Goal: Task Accomplishment & Management: Use online tool/utility

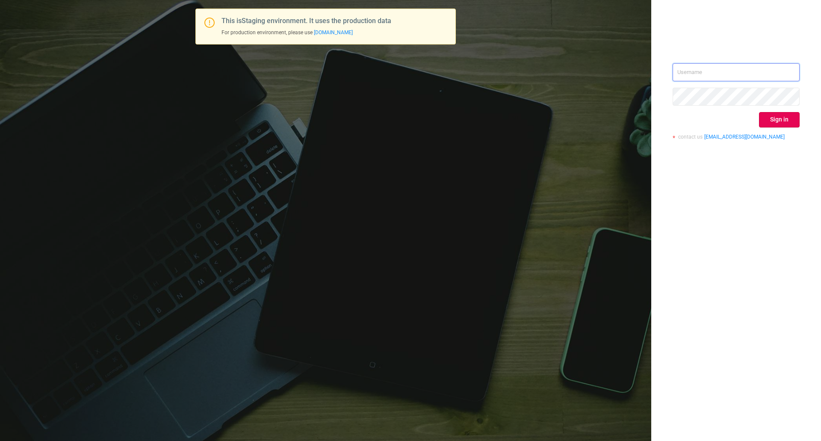
click at [707, 74] on input "text" at bounding box center [735, 72] width 127 height 18
type input "[EMAIL_ADDRESS][DOMAIN_NAME]"
click at [776, 124] on button "Sign in" at bounding box center [779, 119] width 41 height 15
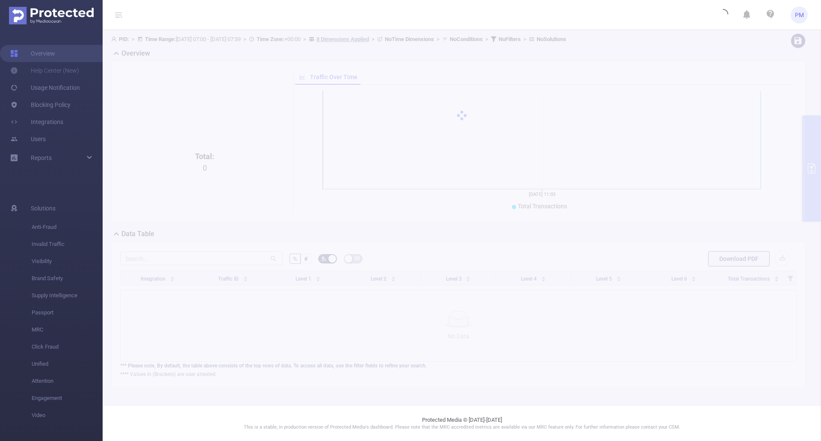
drag, startPoint x: 392, startPoint y: 66, endPoint x: 433, endPoint y: 260, distance: 197.9
click at [433, 260] on div "PID: > Time Range: [DATE] 07:00 - [DATE] 07:59 > Time Zone: +00:00 > 8 Dimensio…" at bounding box center [462, 217] width 718 height 375
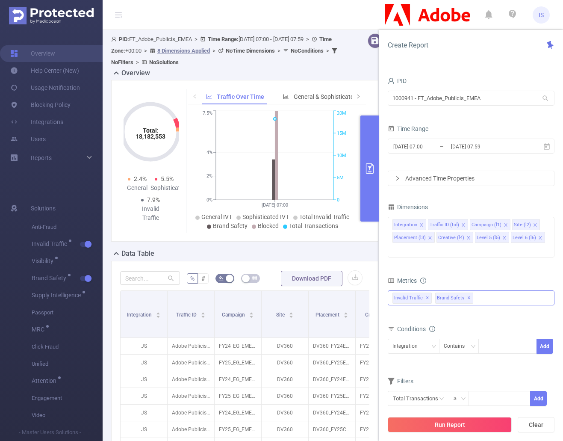
click at [488, 290] on div "Invalid Traffic ✕ Brand Safety ✕" at bounding box center [471, 297] width 167 height 15
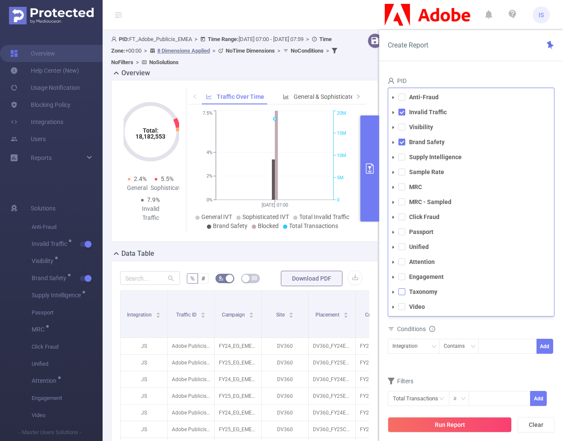
click at [403, 288] on span at bounding box center [401, 291] width 7 height 7
click at [491, 323] on div "Conditions" at bounding box center [471, 330] width 167 height 14
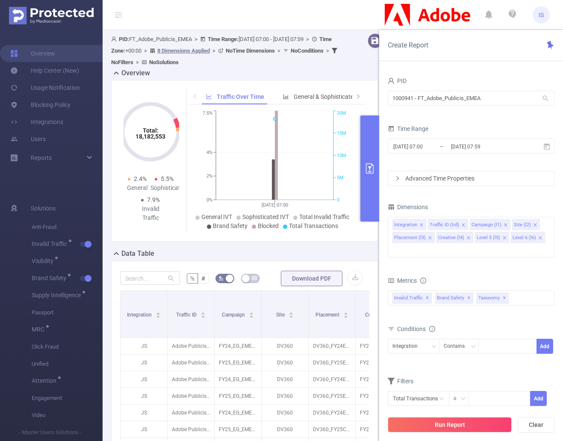
click at [454, 423] on button "Run Report" at bounding box center [450, 424] width 124 height 15
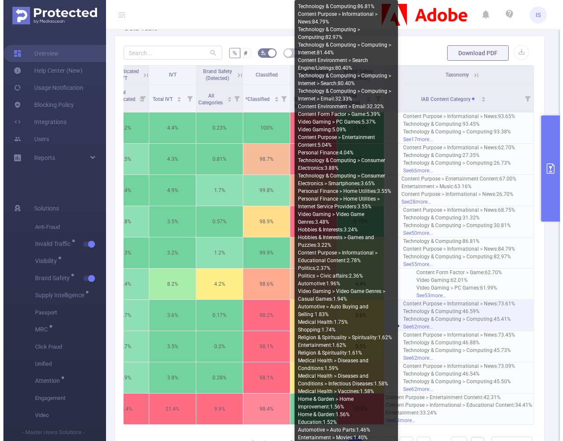
scroll to position [85, 0]
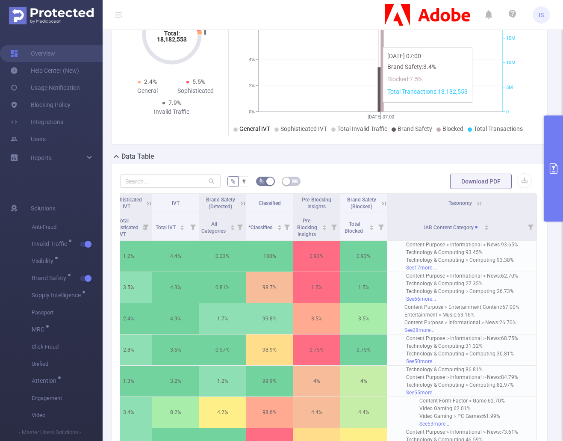
click at [475, 206] on icon at bounding box center [479, 204] width 8 height 8
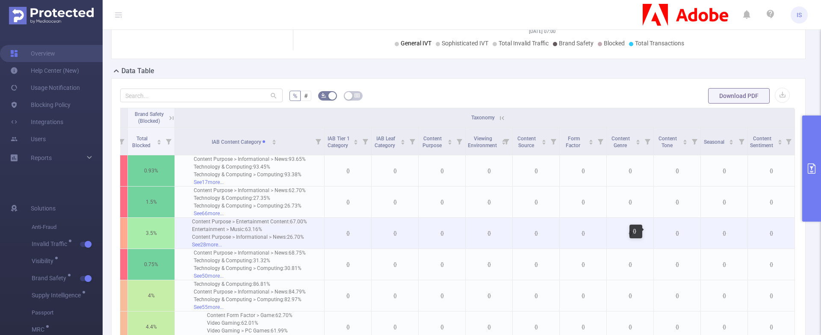
scroll to position [206, 0]
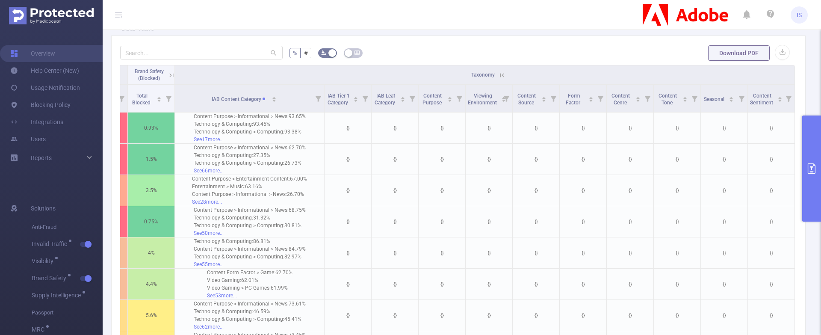
click at [813, 160] on button "primary" at bounding box center [811, 168] width 19 height 106
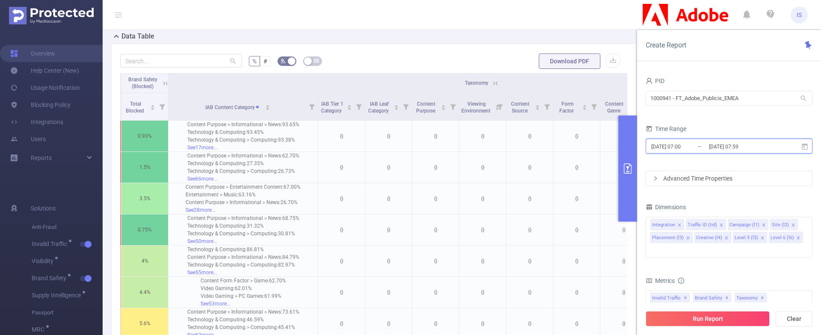
click at [804, 144] on icon at bounding box center [805, 146] width 6 height 6
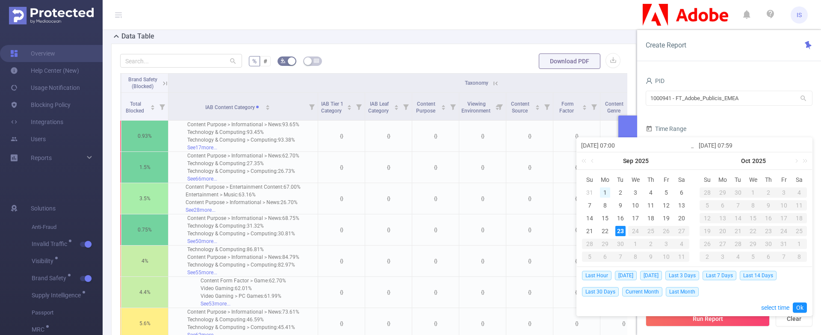
click at [604, 191] on div "1" at bounding box center [605, 192] width 10 height 10
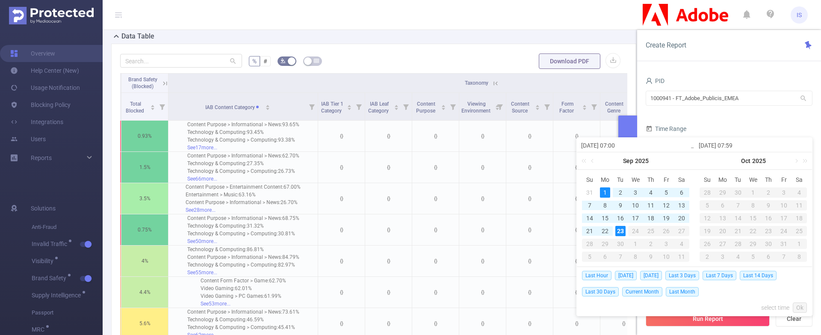
click at [619, 231] on div "23" at bounding box center [620, 231] width 10 height 10
type input "[DATE] 07:00"
click at [800, 306] on link "Ok" at bounding box center [800, 307] width 14 height 10
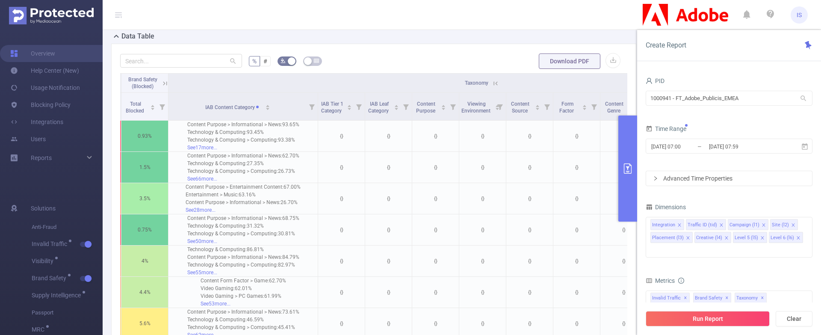
click at [731, 318] on button "Run Report" at bounding box center [707, 318] width 124 height 15
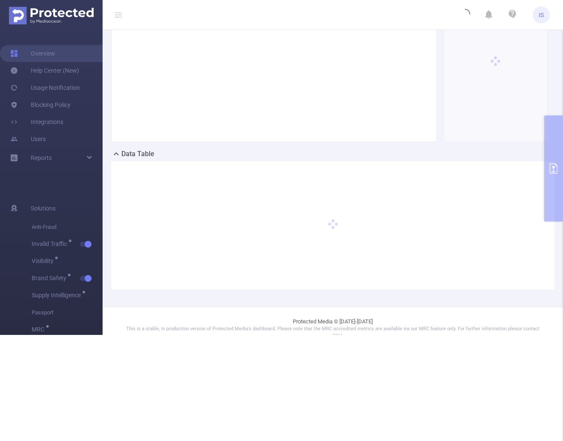
scroll to position [0, 0]
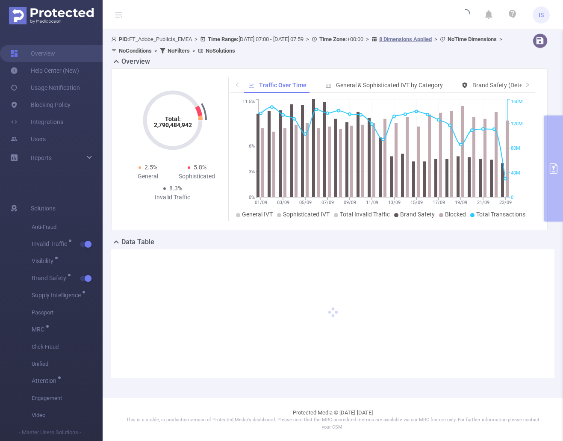
click at [462, 401] on footer "Protected Media © [DATE]-[DATE] This is a stable, in production version of Prot…" at bounding box center [333, 420] width 460 height 44
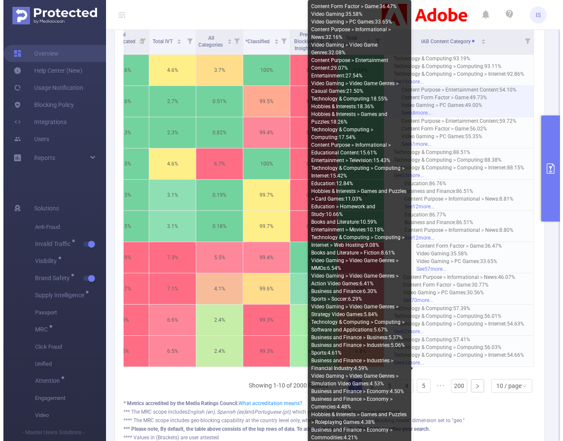
scroll to position [220, 0]
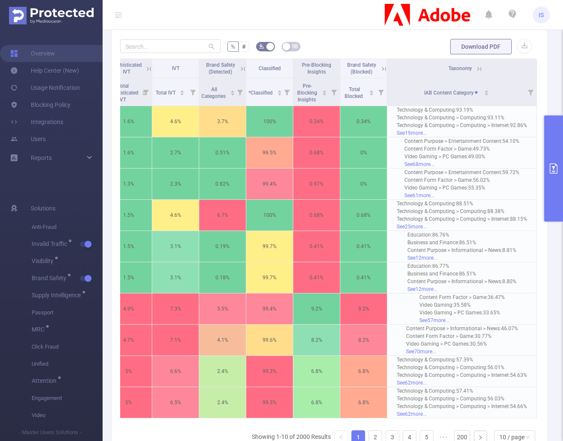
click at [473, 73] on th "Taxonomy" at bounding box center [462, 68] width 150 height 19
click at [475, 66] on icon at bounding box center [479, 69] width 8 height 8
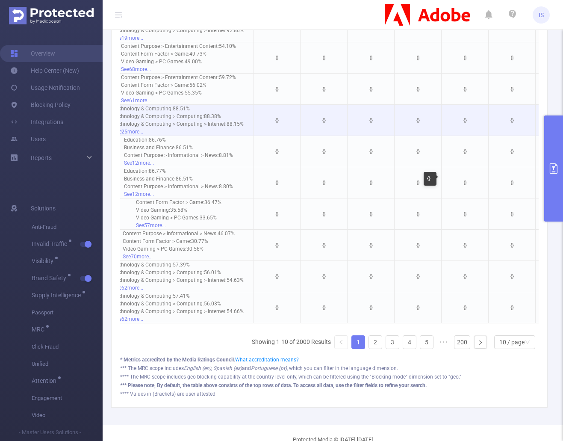
scroll to position [263, 0]
